Goal: Information Seeking & Learning: Learn about a topic

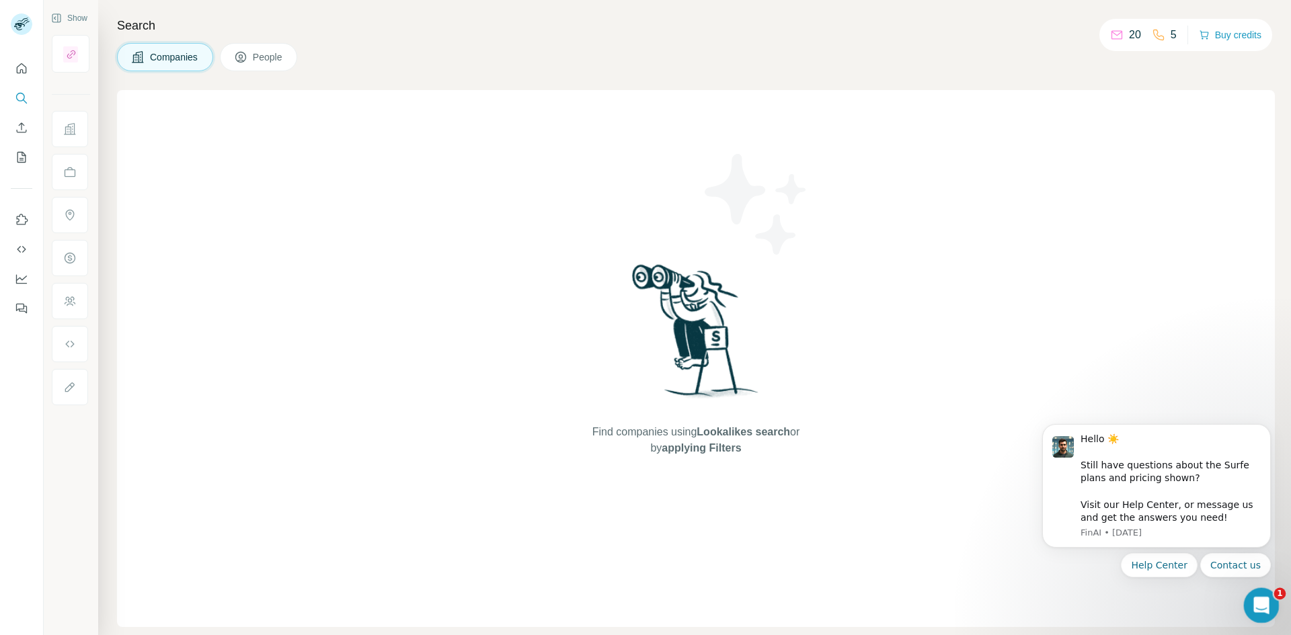
click at [1266, 604] on icon "Open Intercom Messenger" at bounding box center [1260, 604] width 22 height 22
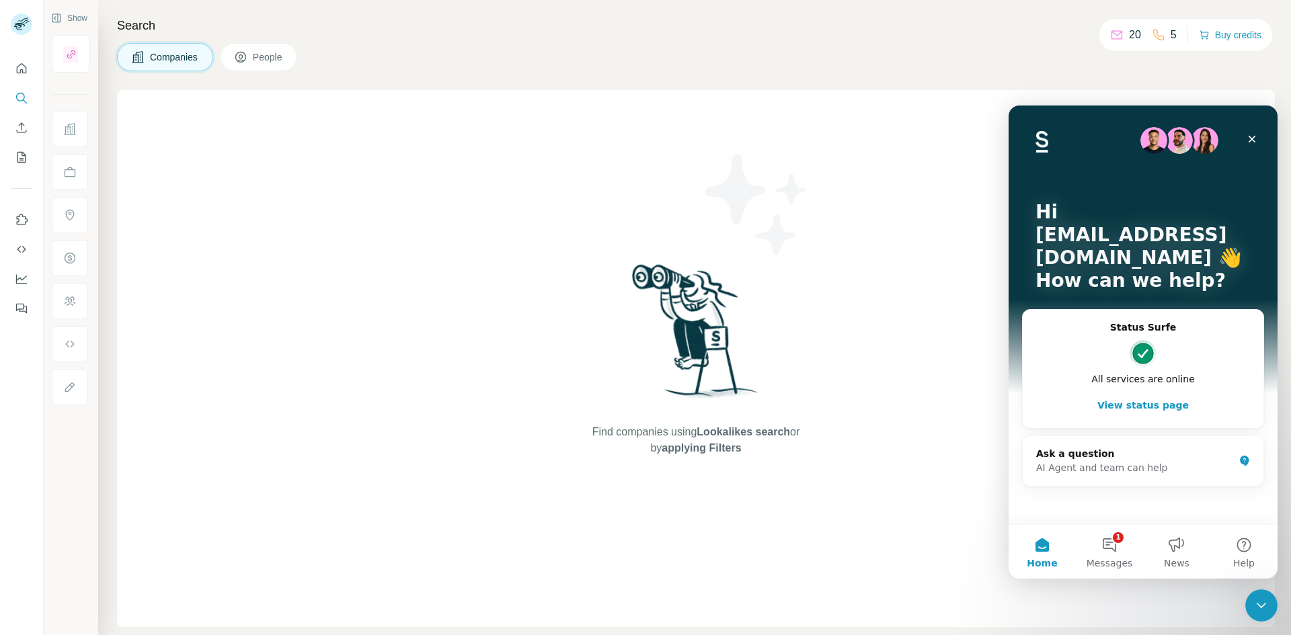
click at [1135, 593] on div "Find companies using Lookalikes search or by applying Filters" at bounding box center [696, 358] width 1158 height 537
click at [1120, 535] on button "1 Messages" at bounding box center [1109, 552] width 67 height 54
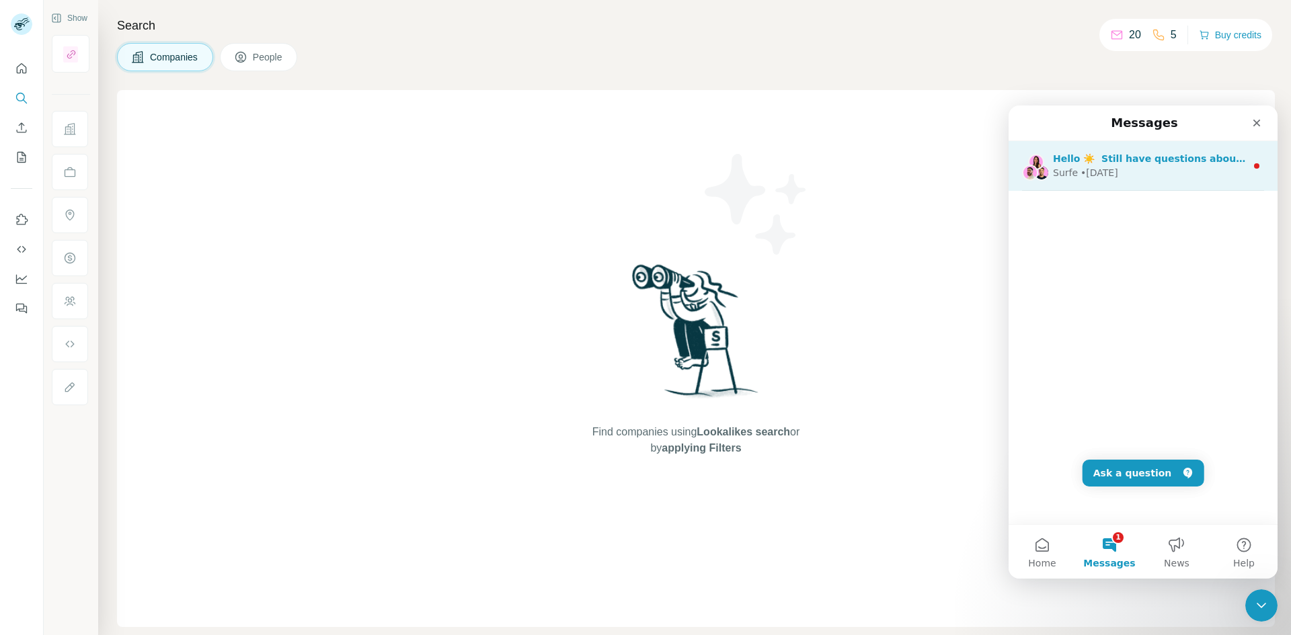
click at [1154, 169] on div "Surfe • 2d ago" at bounding box center [1149, 173] width 193 height 14
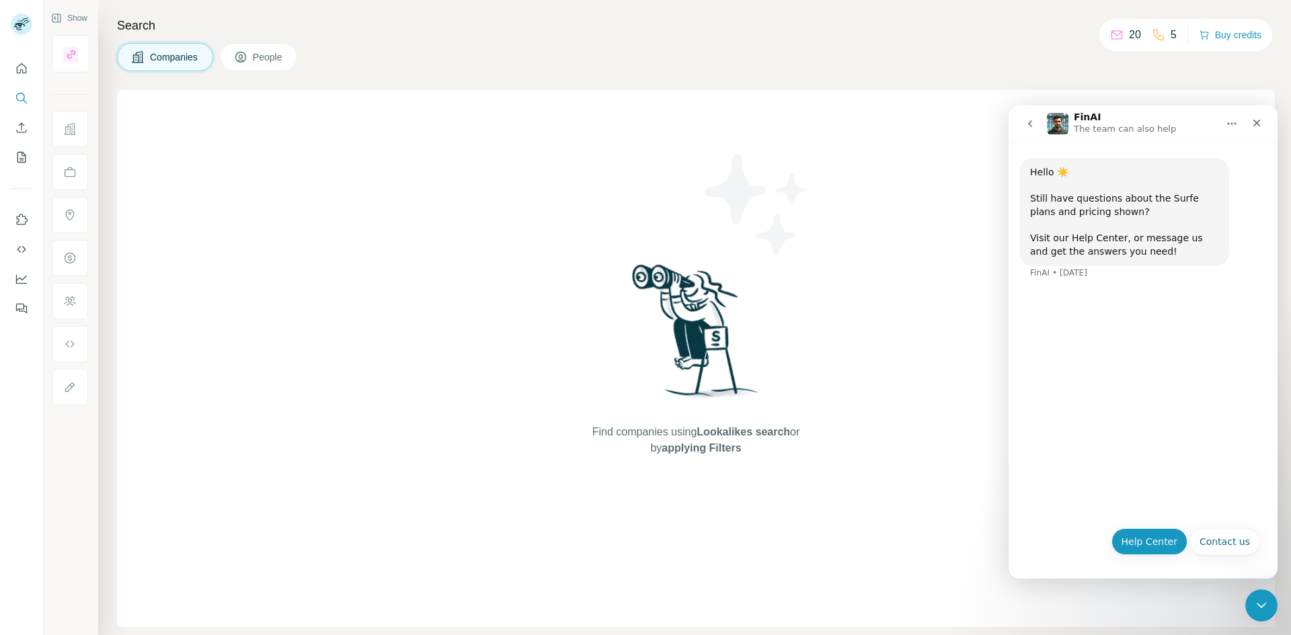
click at [1142, 543] on button "Help Center" at bounding box center [1150, 542] width 77 height 27
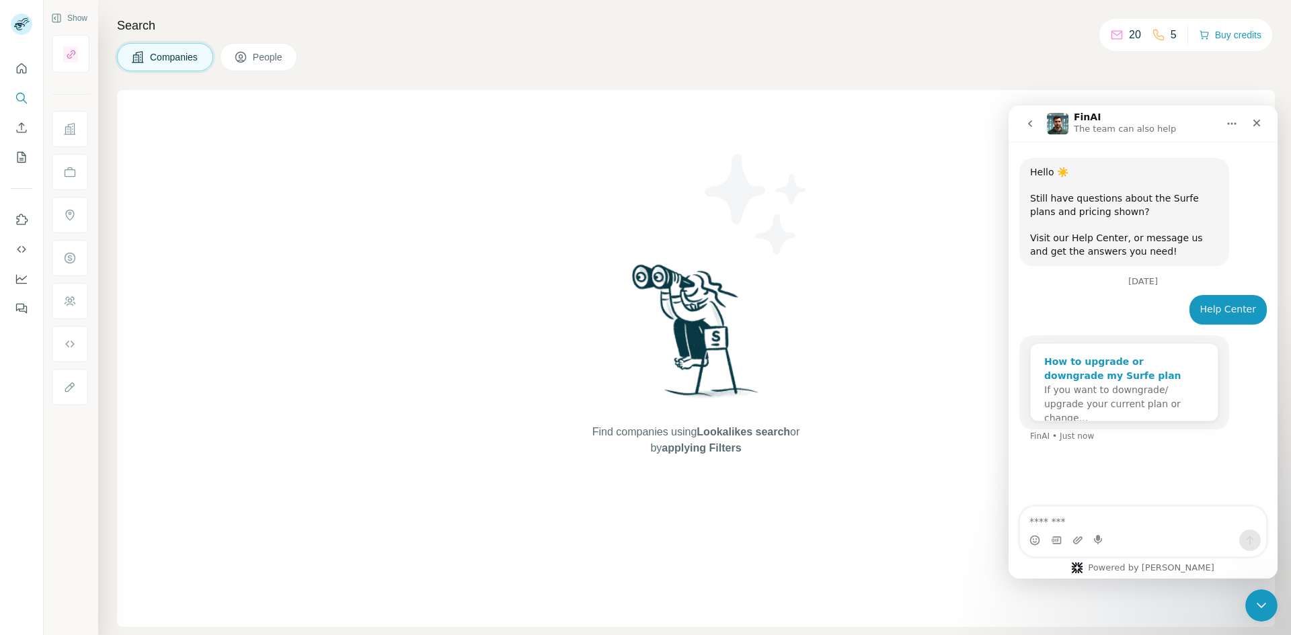
click at [1086, 366] on div "How to upgrade or downgrade my Surfe plan" at bounding box center [1124, 369] width 160 height 28
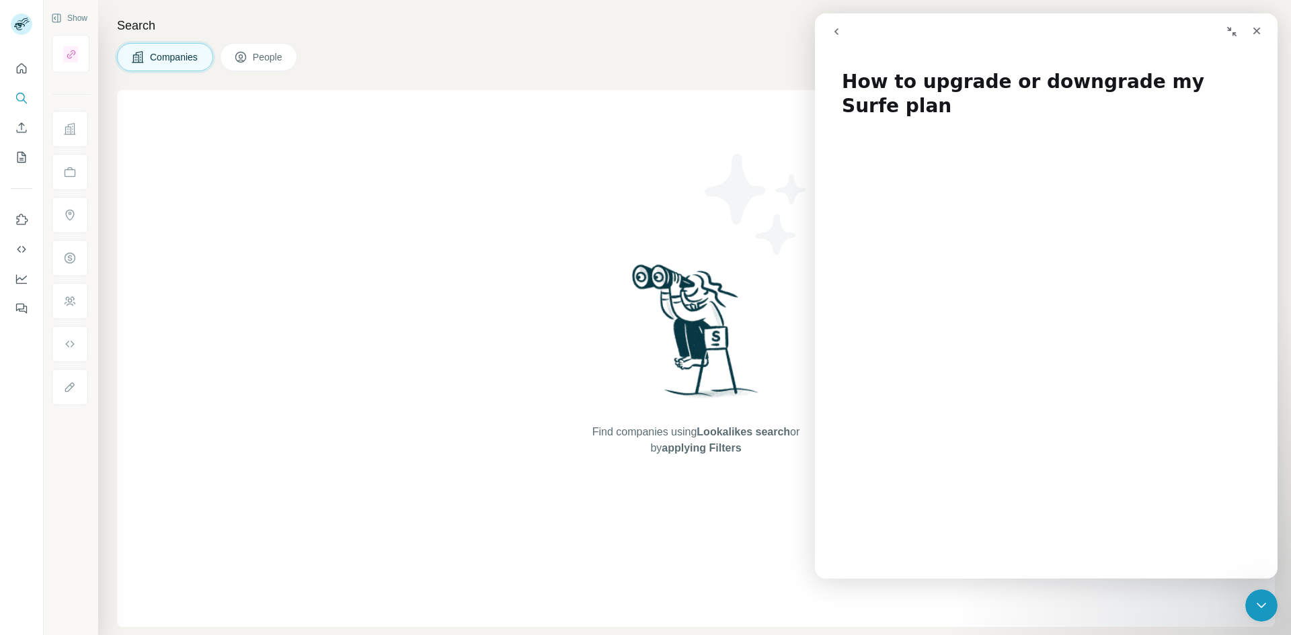
click at [839, 34] on icon "go back" at bounding box center [836, 31] width 11 height 11
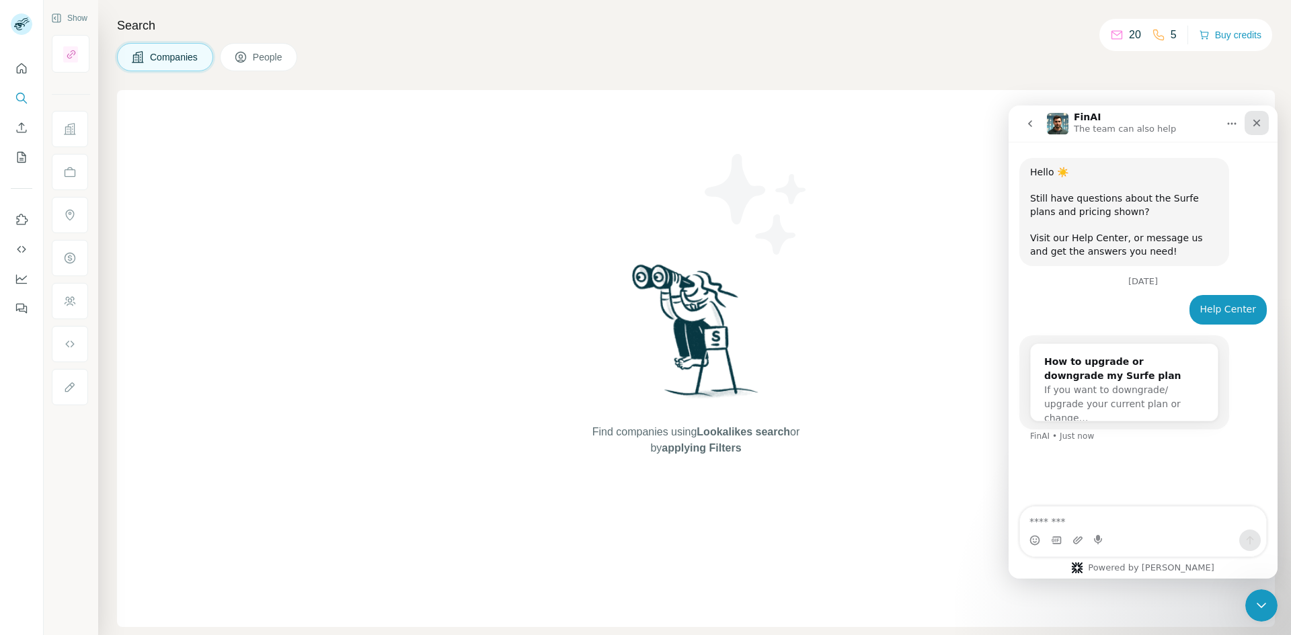
click at [1256, 120] on icon "Close" at bounding box center [1256, 123] width 11 height 11
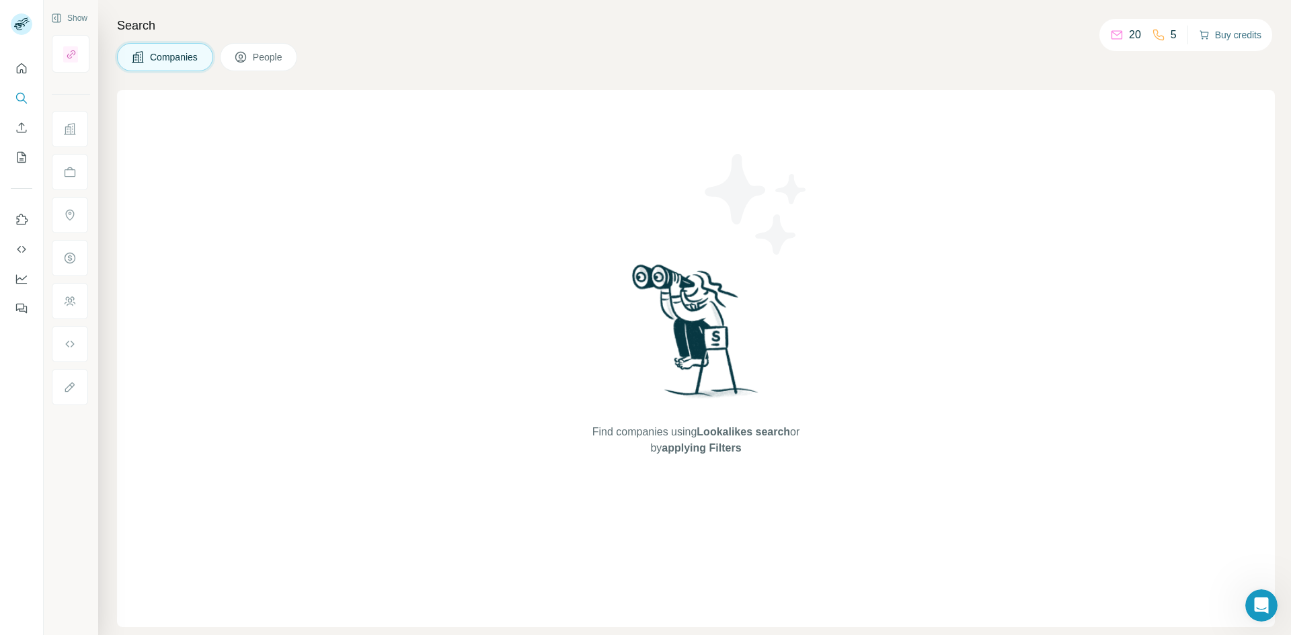
click at [1235, 34] on button "Buy credits" at bounding box center [1230, 35] width 63 height 19
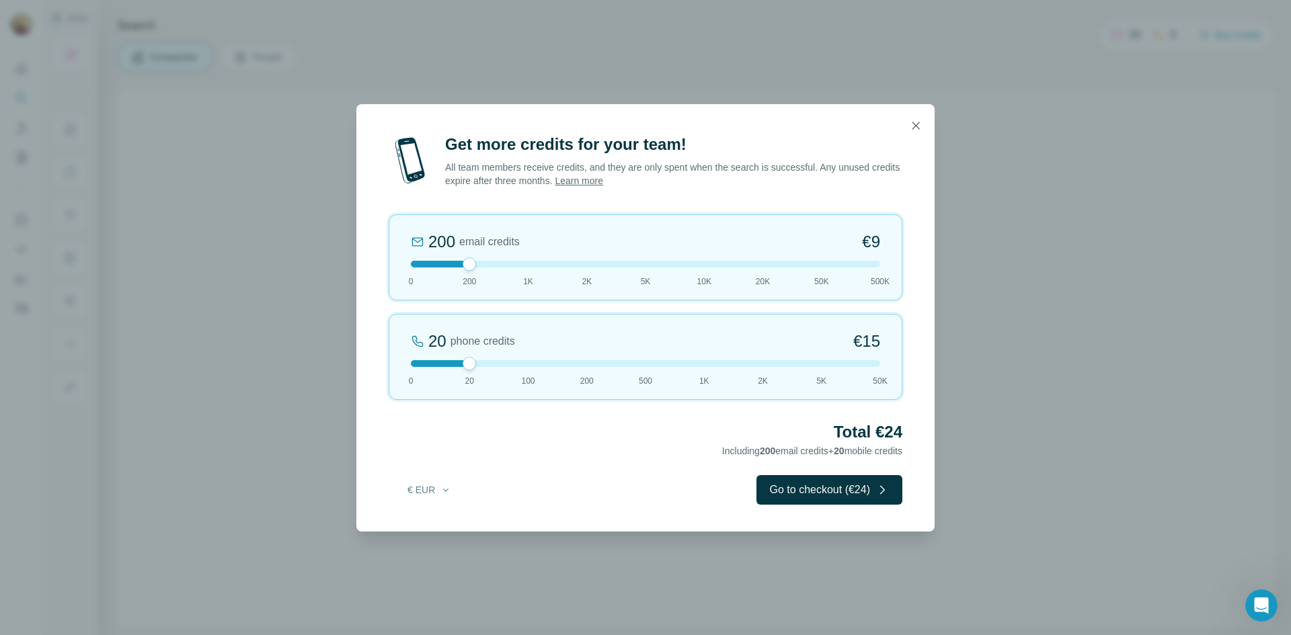
drag, startPoint x: 469, startPoint y: 266, endPoint x: 462, endPoint y: 270, distance: 8.8
click at [462, 270] on div "200 email credits €9 0 200 1K 2K 5K 10K 20K 50K 500K" at bounding box center [646, 258] width 514 height 86
click at [921, 123] on icon "button" at bounding box center [915, 125] width 13 height 13
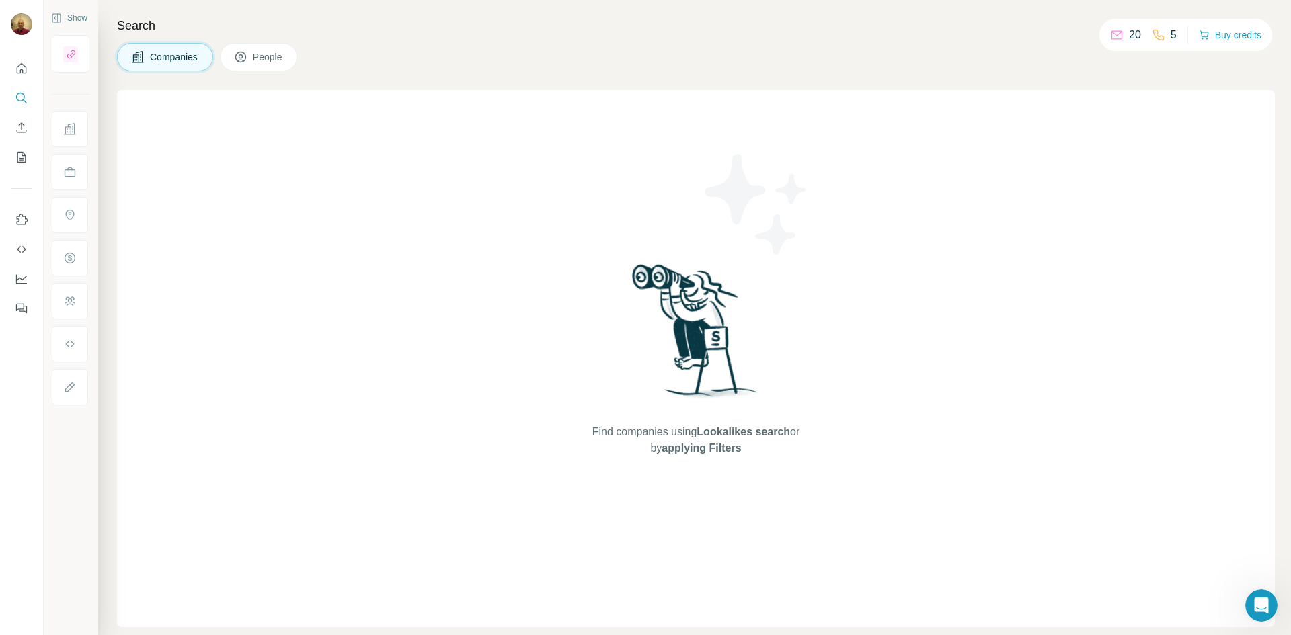
click at [247, 56] on icon at bounding box center [240, 56] width 13 height 13
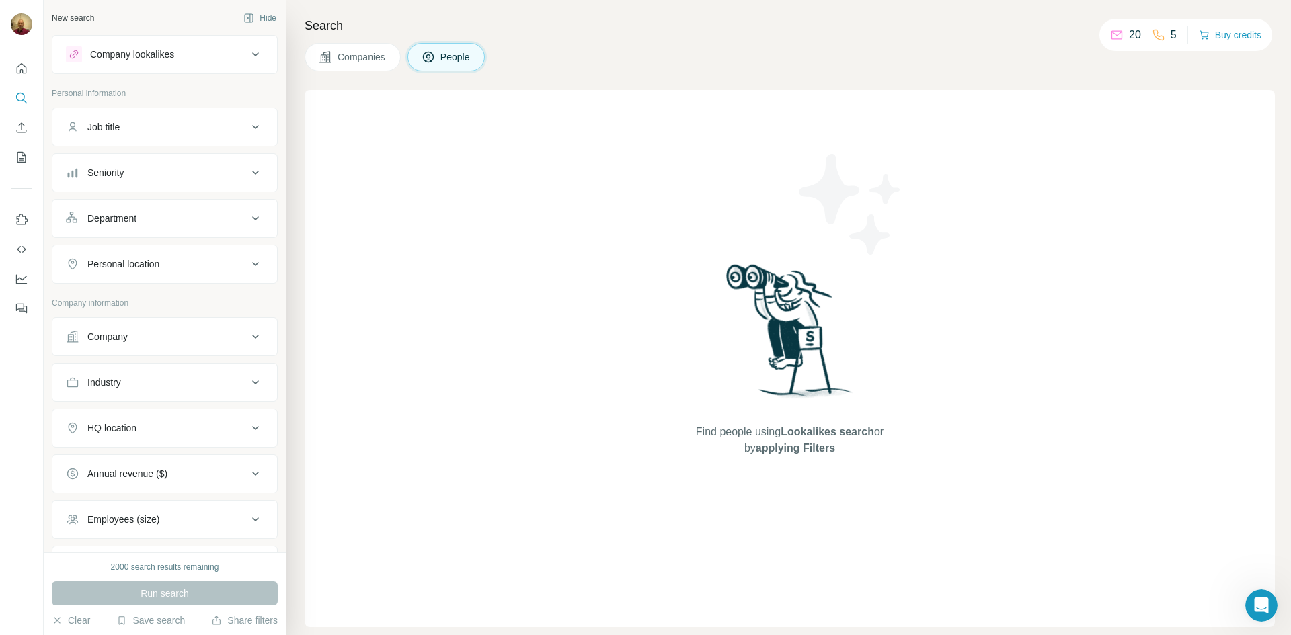
click at [161, 132] on div "Job title" at bounding box center [157, 126] width 182 height 13
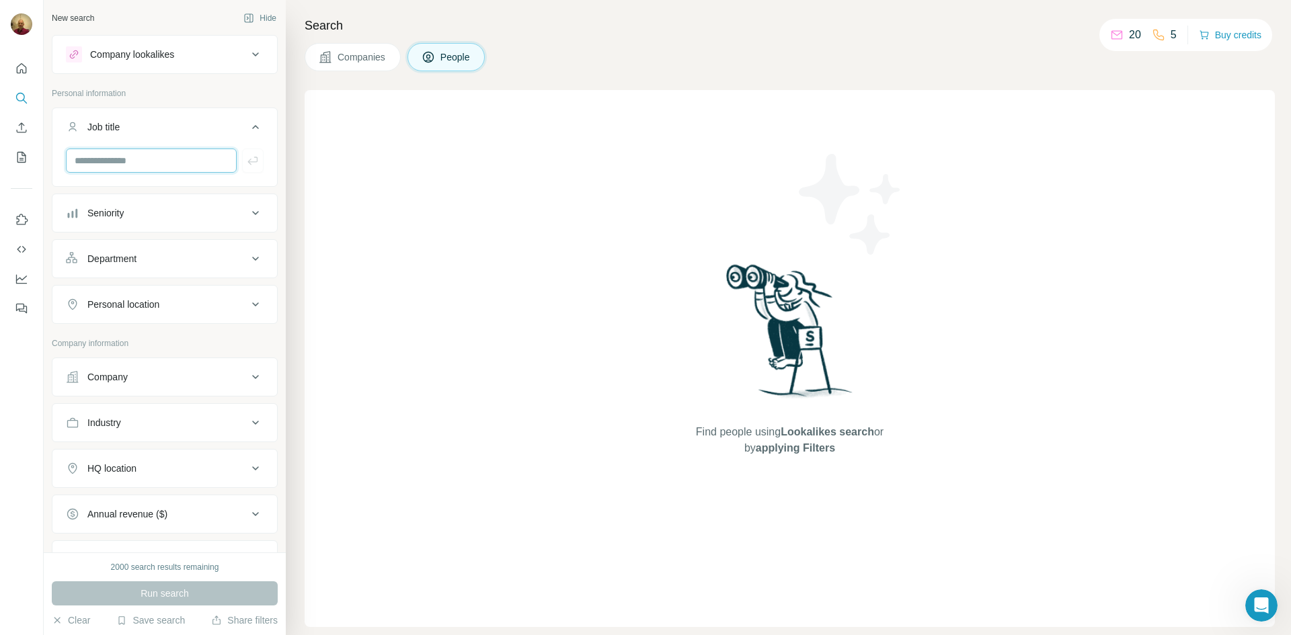
click at [116, 162] on input "text" at bounding box center [151, 161] width 171 height 24
type input "*"
type input "**********"
click at [251, 162] on button "button" at bounding box center [253, 161] width 22 height 24
